Goal: Task Accomplishment & Management: Use online tool/utility

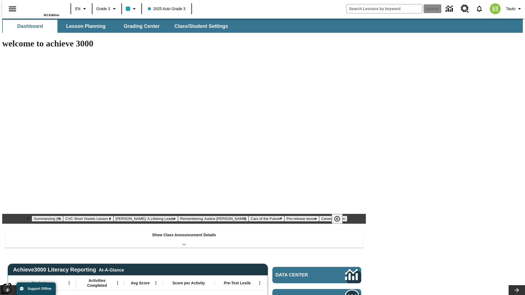
type input "-1"
click at [139, 26] on span "Grading Center" at bounding box center [142, 26] width 36 height 6
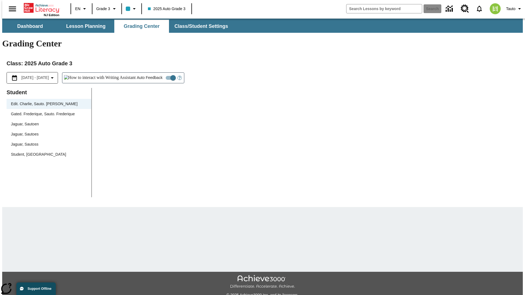
click at [47, 121] on div "Jaguar, Sautoen" at bounding box center [49, 124] width 76 height 6
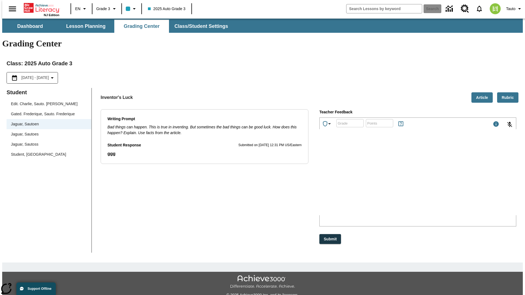
scroll to position [12, 0]
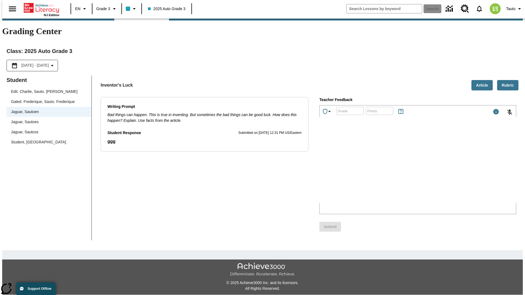
click at [399, 168] on p "Type your response here." at bounding box center [361, 167] width 78 height 5
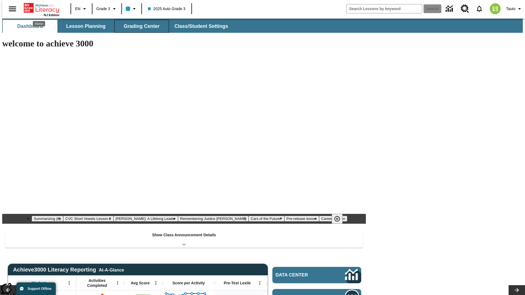
click at [139, 26] on span "Grading Center" at bounding box center [142, 26] width 36 height 6
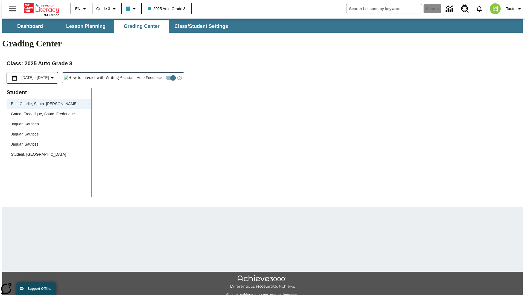
click at [47, 121] on div "Jaguar, Sautoen" at bounding box center [49, 124] width 76 height 6
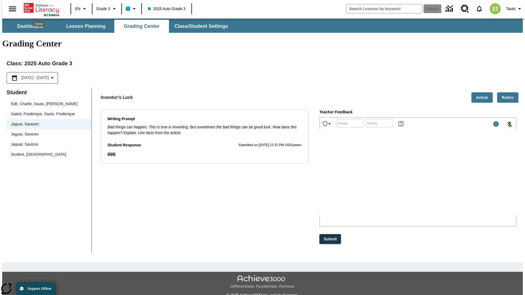
click at [399, 180] on p "vTmCY" at bounding box center [361, 179] width 78 height 5
